Goal: Go to known website: Go to known website

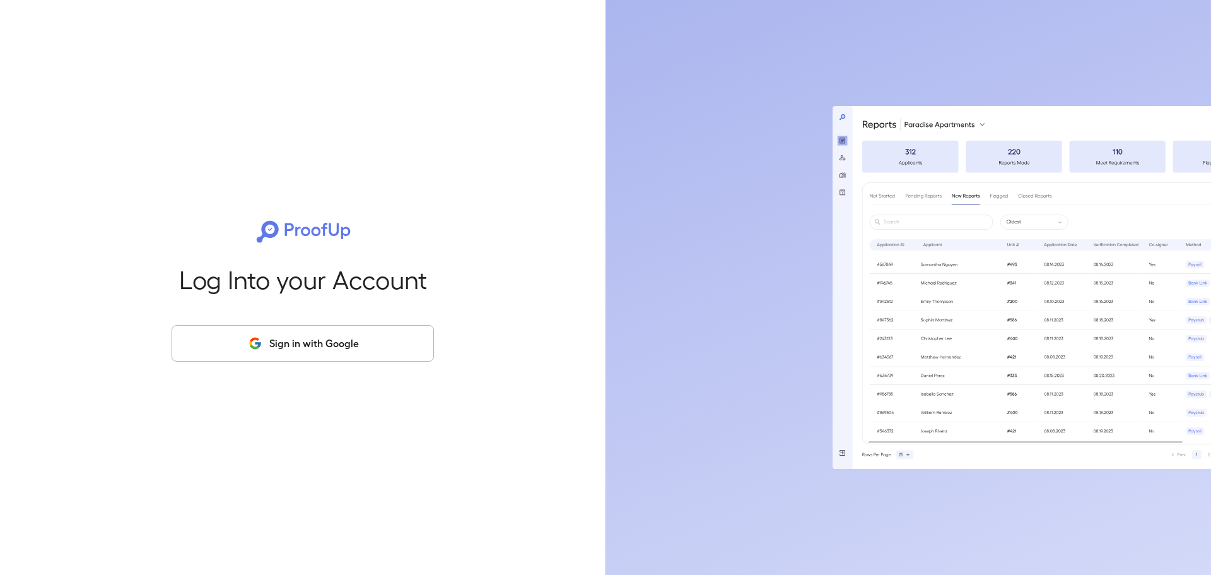
click at [291, 349] on button "Sign in with Google" at bounding box center [303, 343] width 262 height 37
